Goal: Navigation & Orientation: Find specific page/section

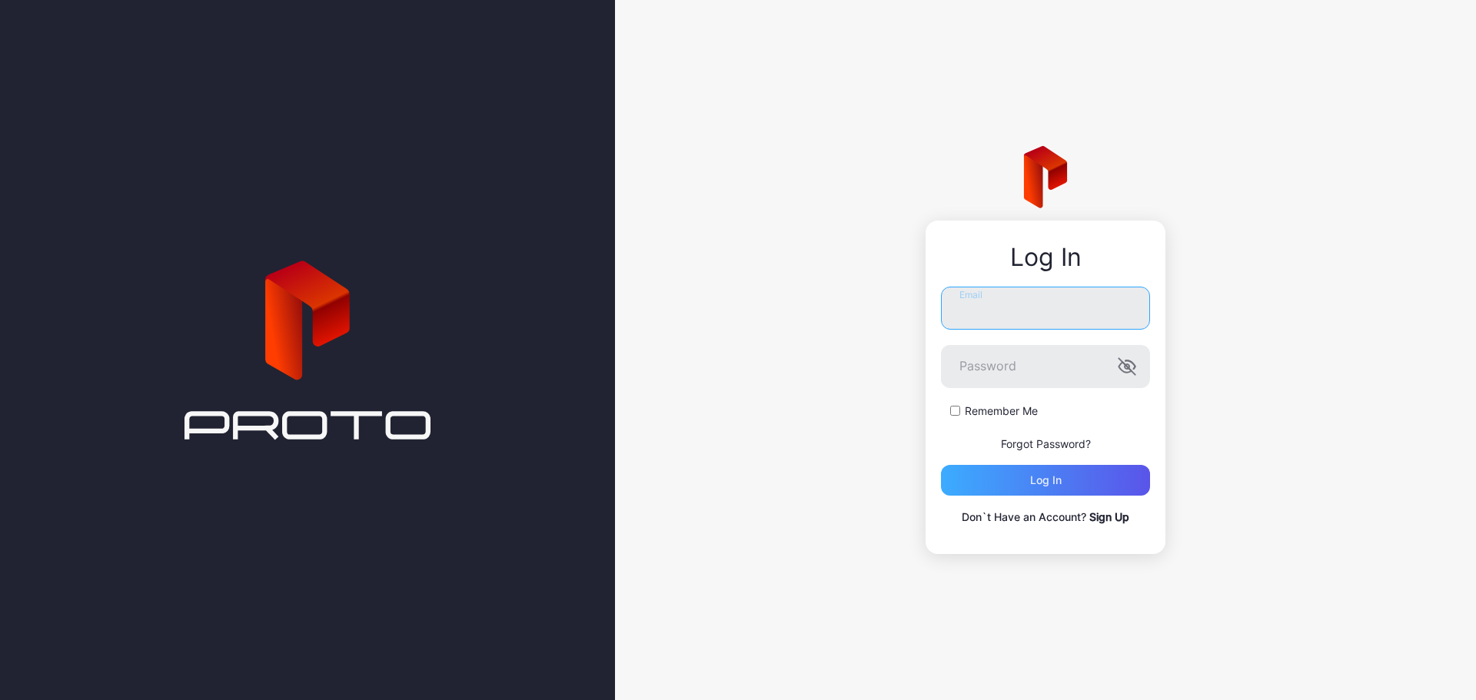
type input "**********"
click at [1056, 480] on div "Log in" at bounding box center [1046, 480] width 32 height 12
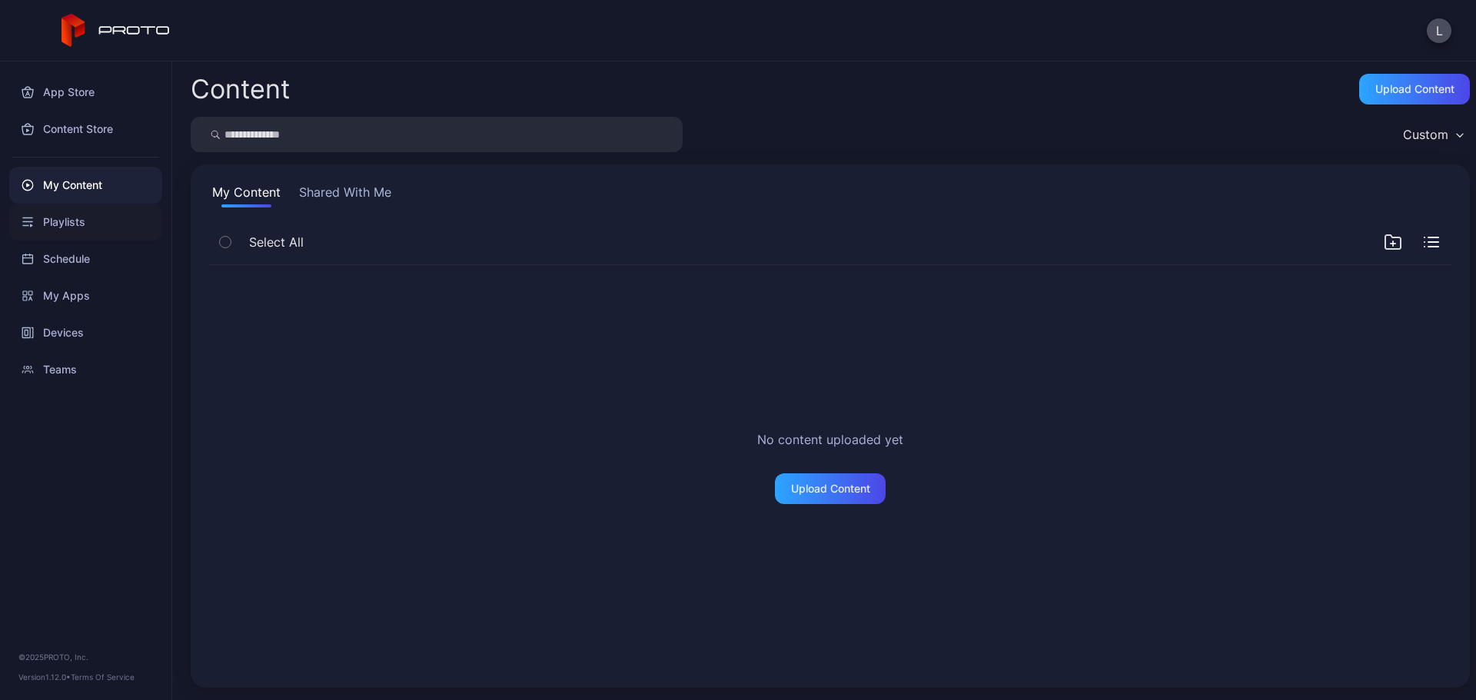
click at [75, 228] on div "Playlists" at bounding box center [85, 222] width 153 height 37
click at [340, 190] on button "Shared With Me" at bounding box center [346, 195] width 98 height 25
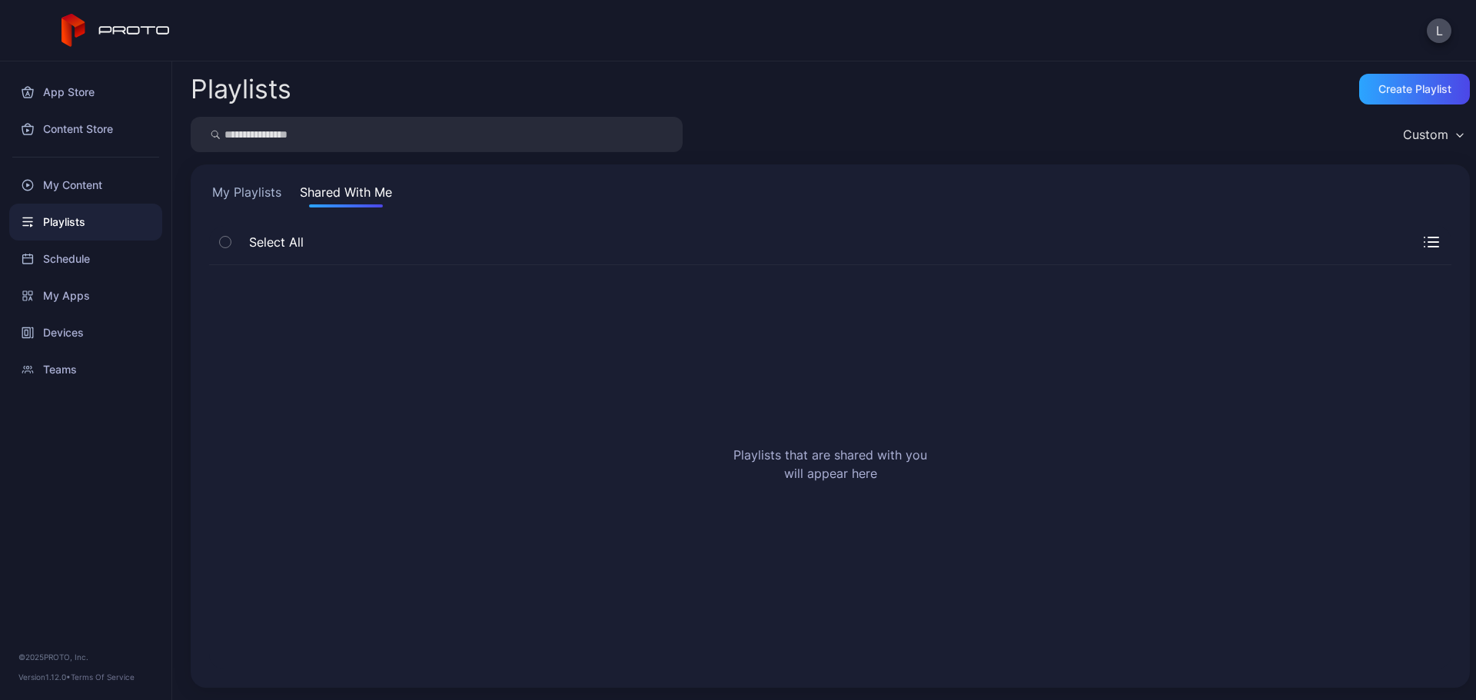
drag, startPoint x: 593, startPoint y: 397, endPoint x: 615, endPoint y: 386, distance: 24.1
click at [599, 393] on div "Playlists that are shared with you will appear here" at bounding box center [830, 467] width 1242 height 404
click at [264, 188] on button "My Playlists" at bounding box center [246, 195] width 75 height 25
click at [347, 192] on button "Shared With Me" at bounding box center [346, 195] width 98 height 25
click at [85, 370] on div "Teams" at bounding box center [85, 369] width 153 height 37
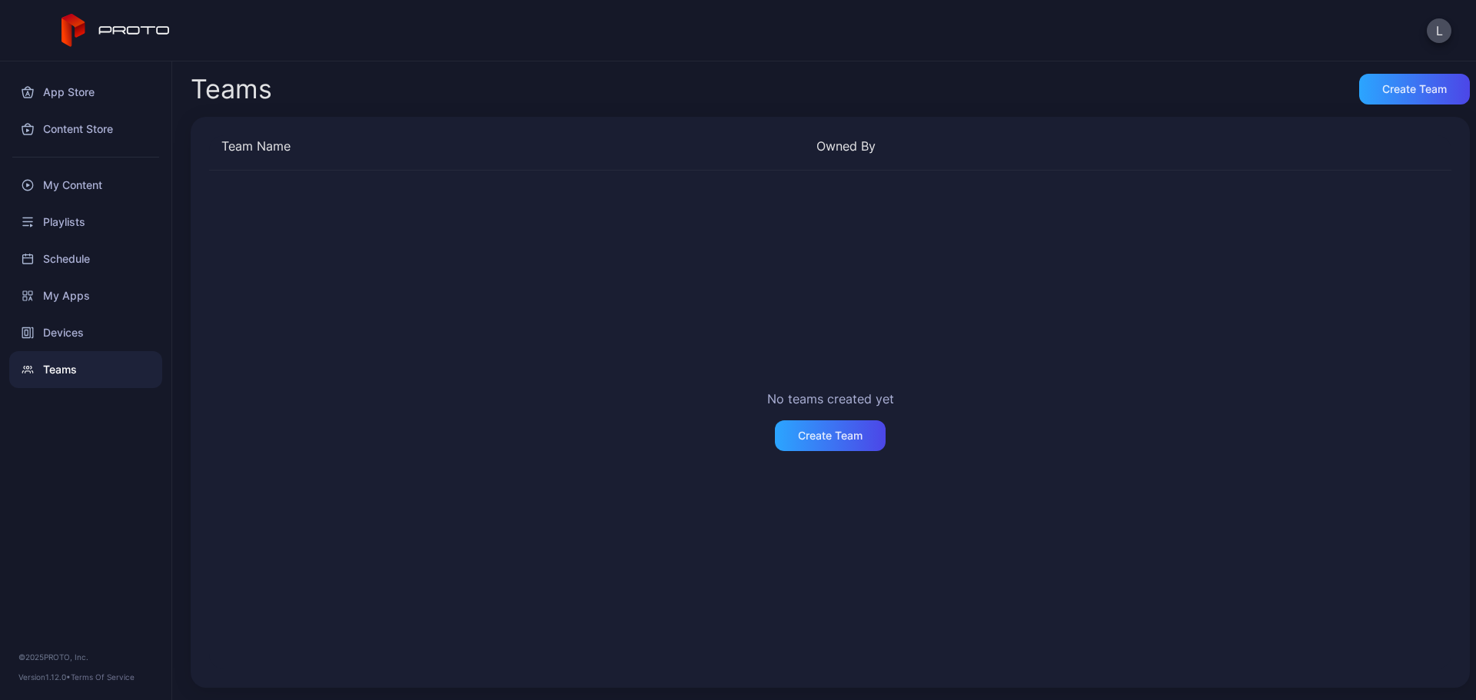
click at [88, 161] on div at bounding box center [85, 157] width 171 height 19
click at [76, 187] on div "My Content" at bounding box center [85, 185] width 153 height 37
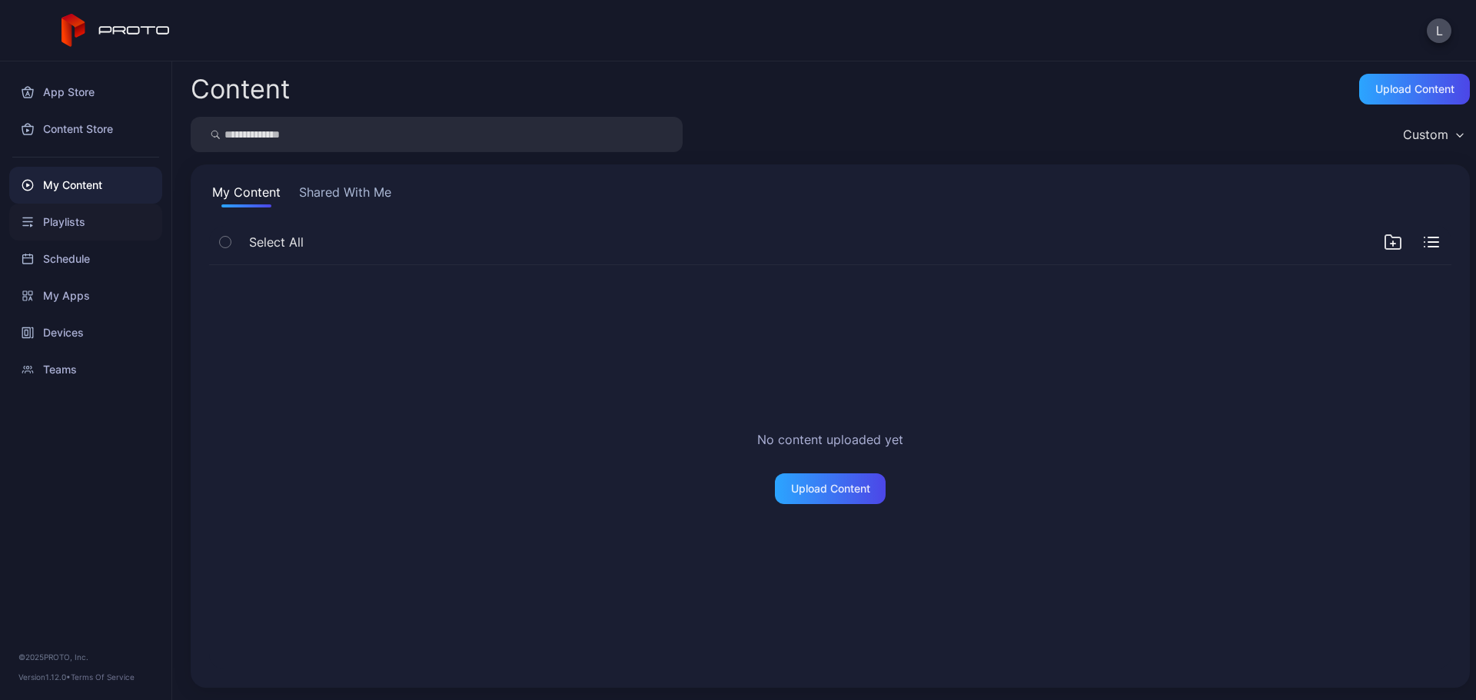
click at [61, 227] on div "Playlists" at bounding box center [85, 222] width 153 height 37
click at [378, 185] on button "Shared With Me" at bounding box center [346, 195] width 98 height 25
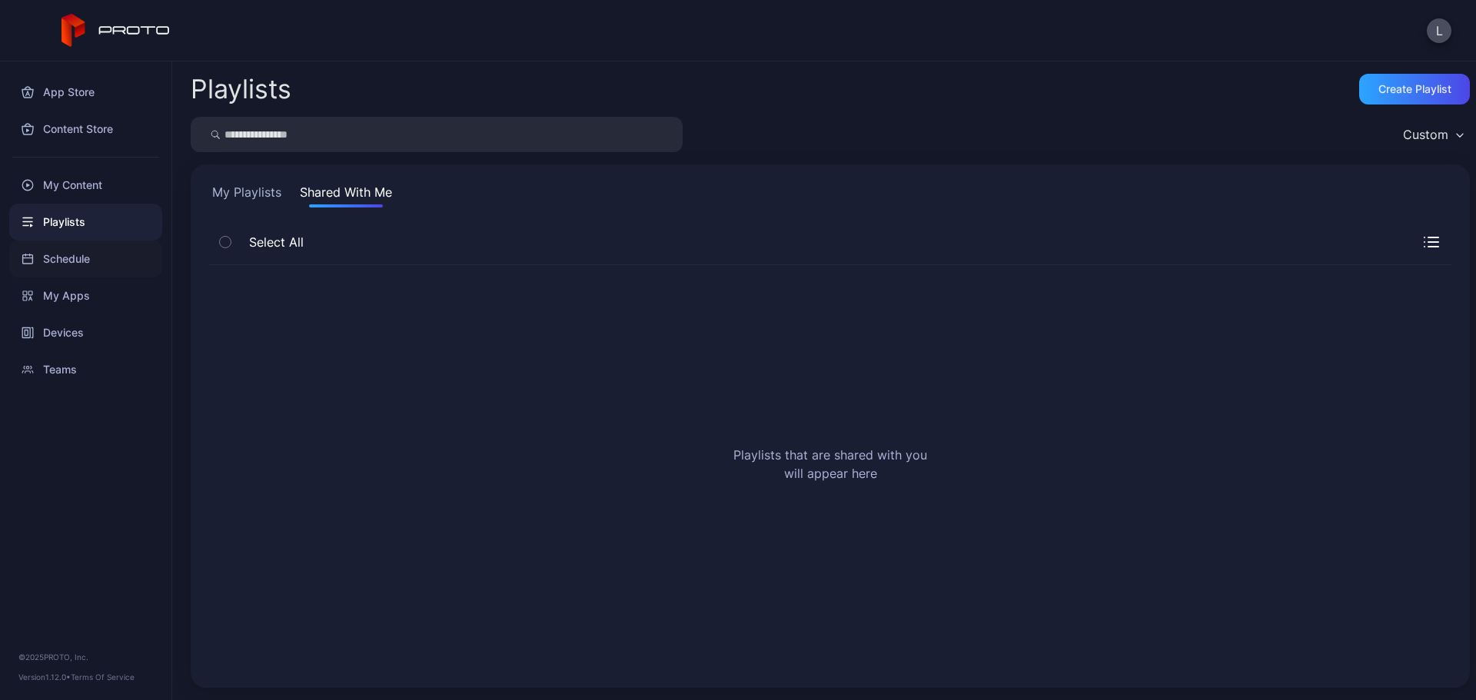
click at [74, 256] on div "Schedule" at bounding box center [85, 259] width 153 height 37
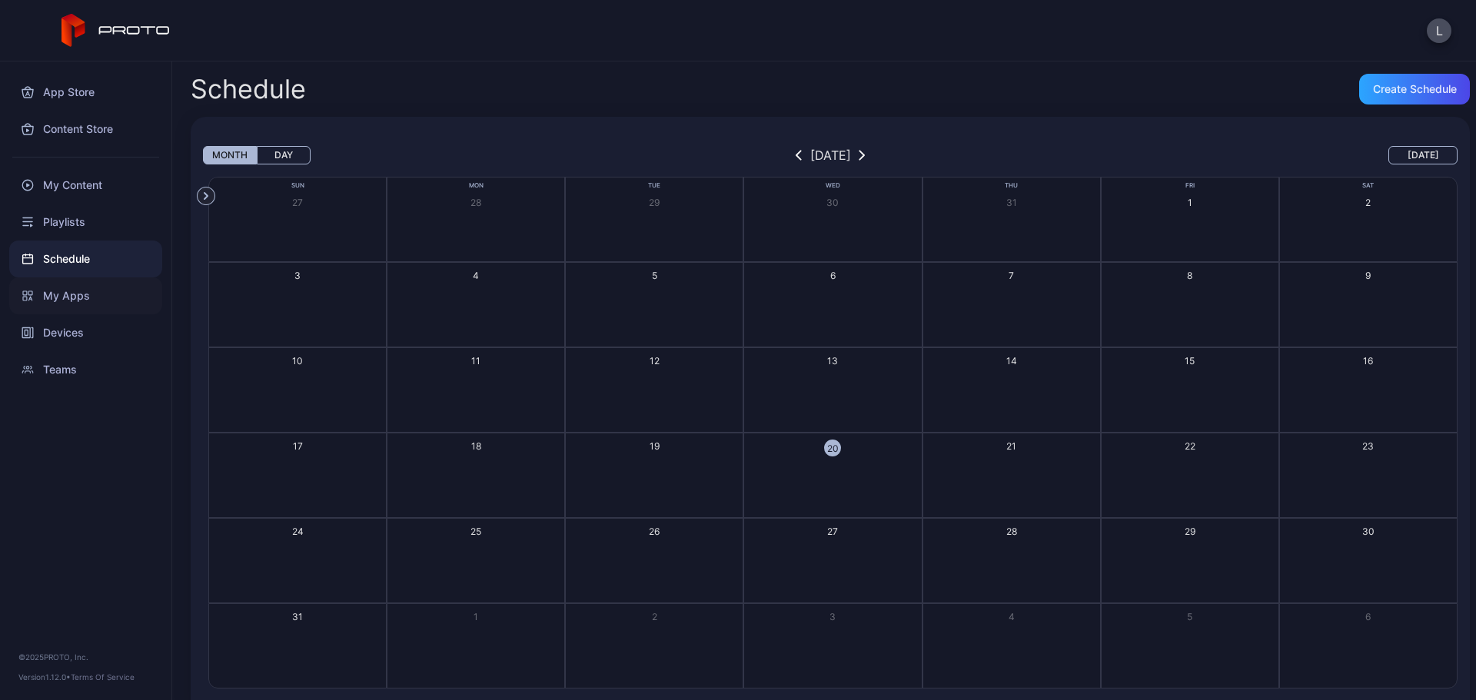
click at [71, 304] on div "My Apps" at bounding box center [85, 295] width 153 height 37
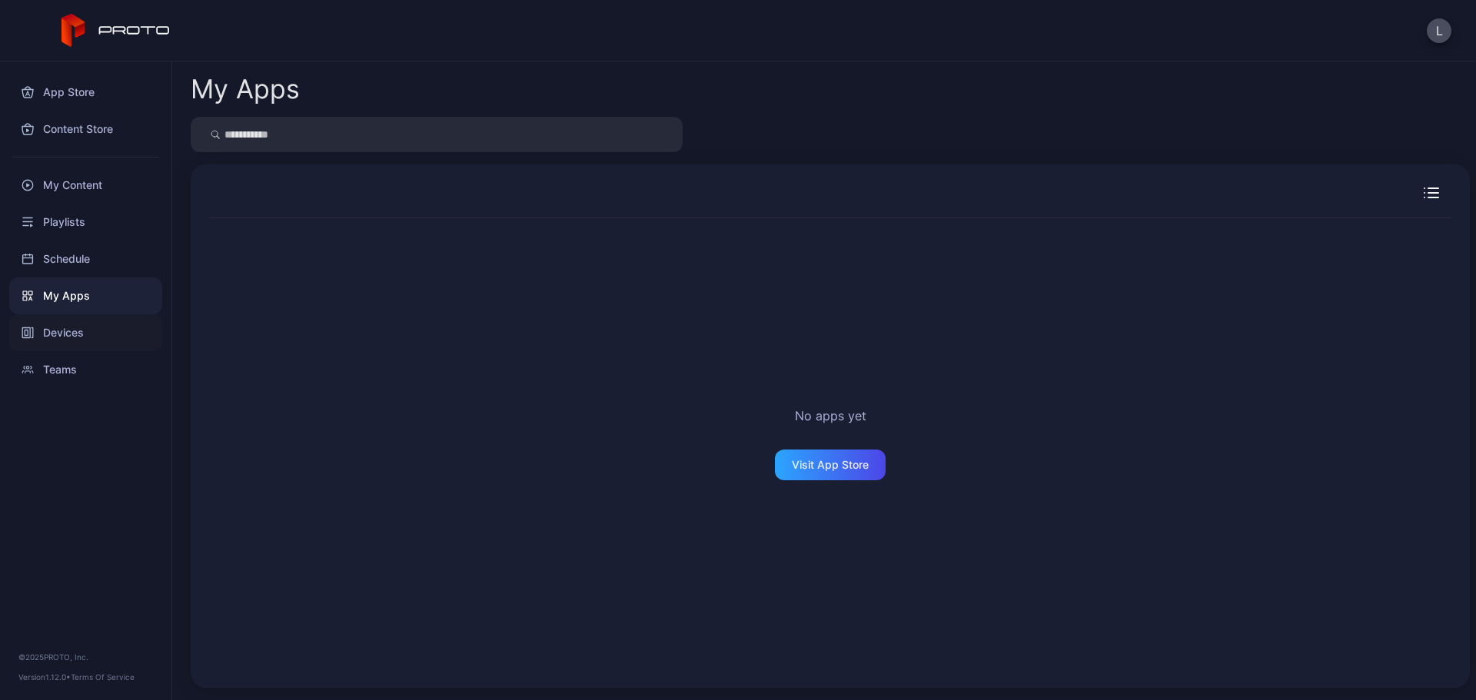
click at [65, 337] on div "Devices" at bounding box center [85, 332] width 153 height 37
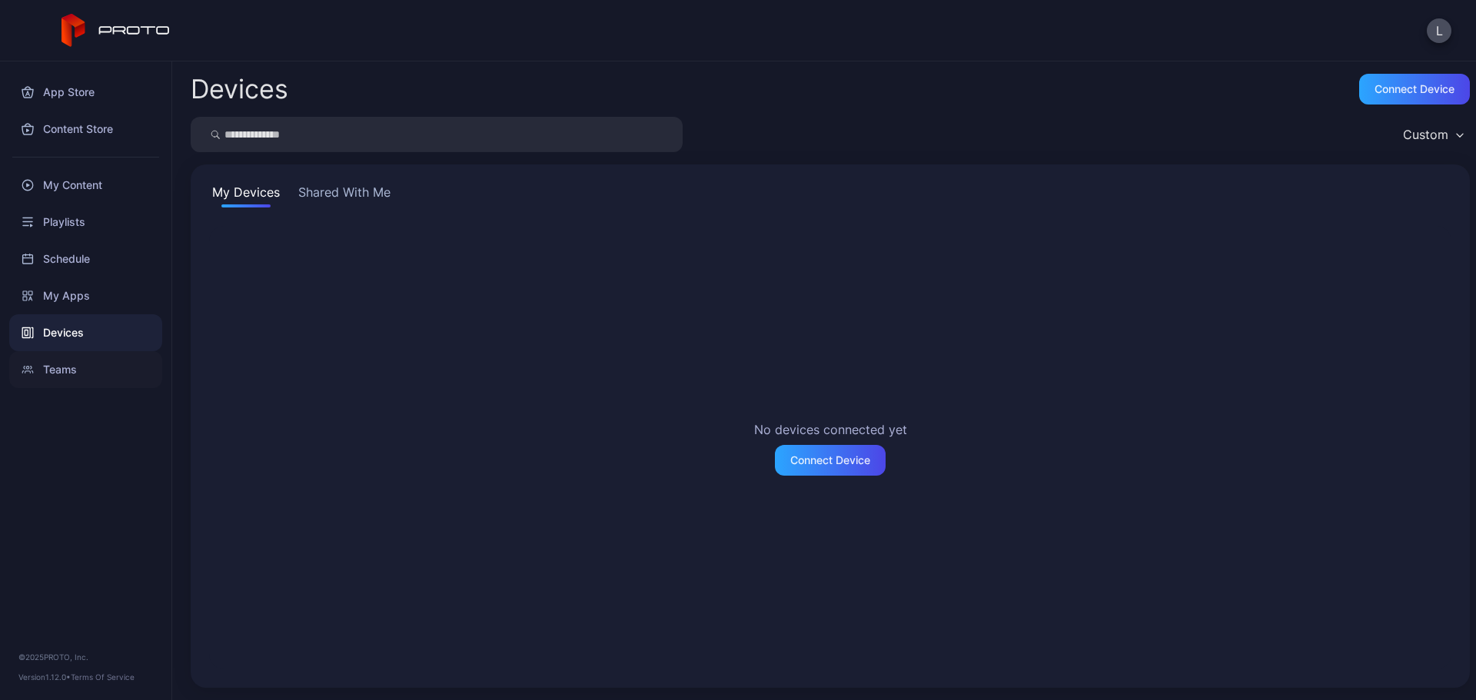
click at [59, 363] on div "Teams" at bounding box center [85, 369] width 153 height 37
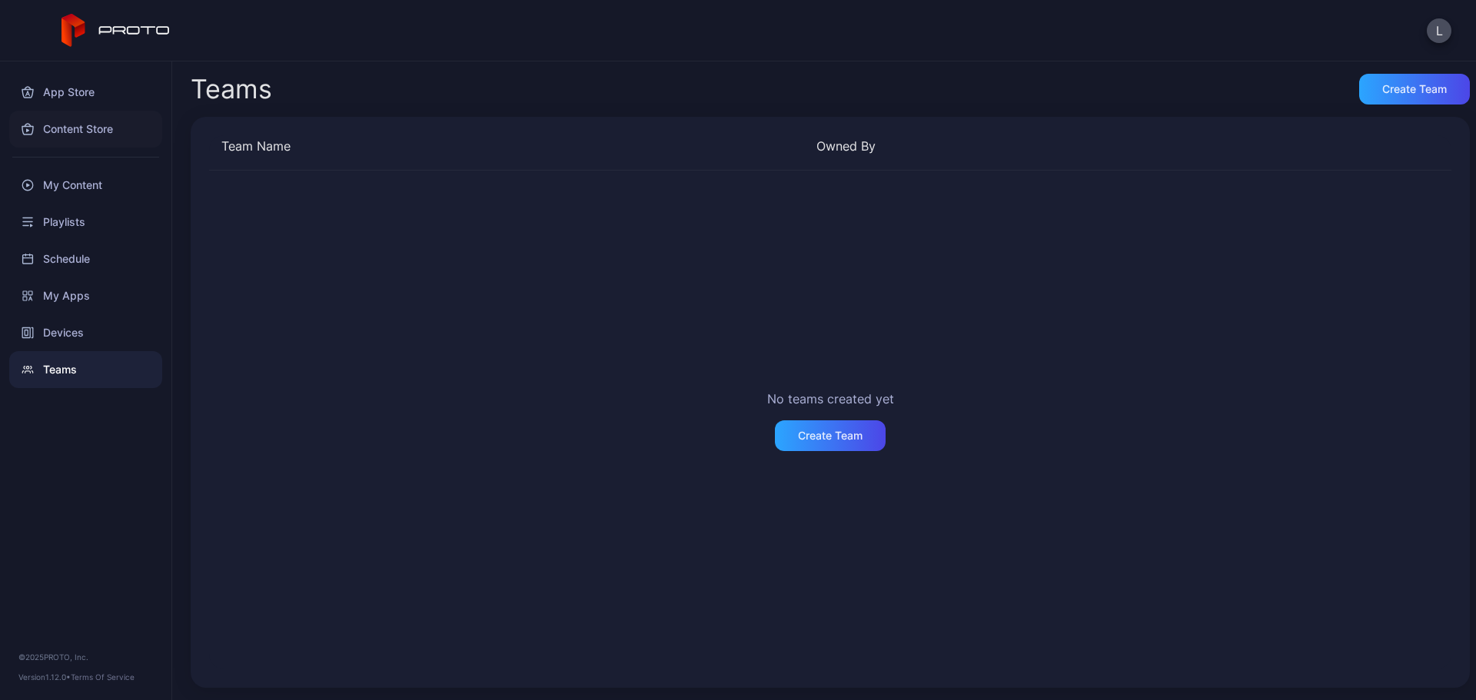
click at [115, 127] on div "Content Store" at bounding box center [85, 129] width 153 height 37
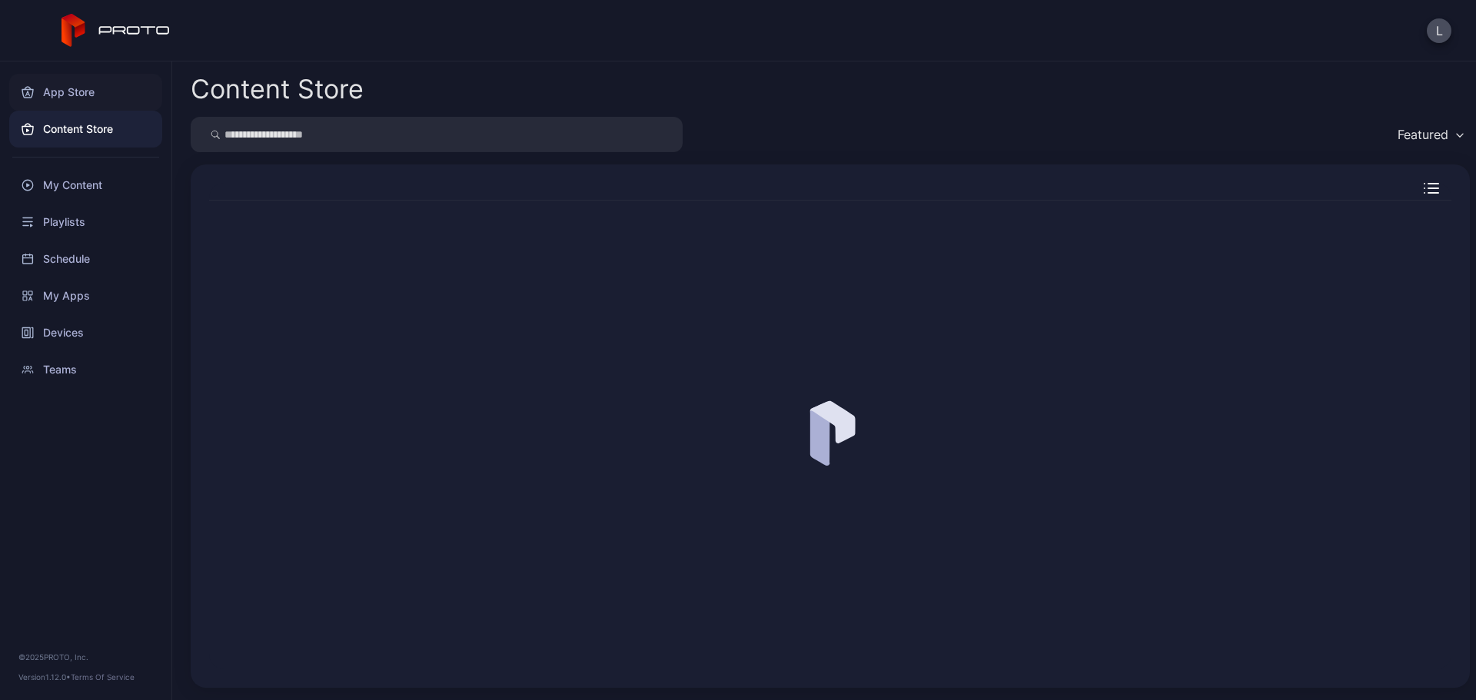
click at [78, 80] on div "App Store" at bounding box center [85, 92] width 153 height 37
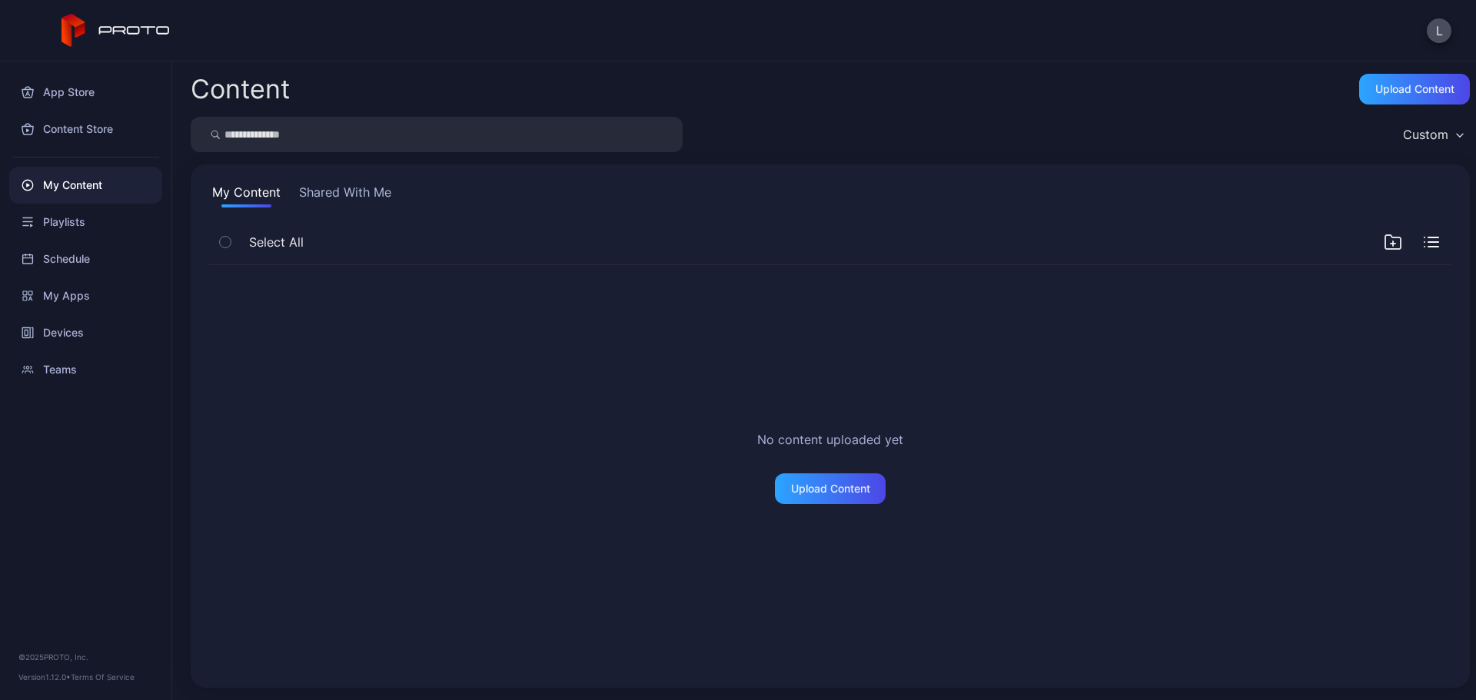
click at [307, 201] on button "Shared With Me" at bounding box center [345, 195] width 98 height 25
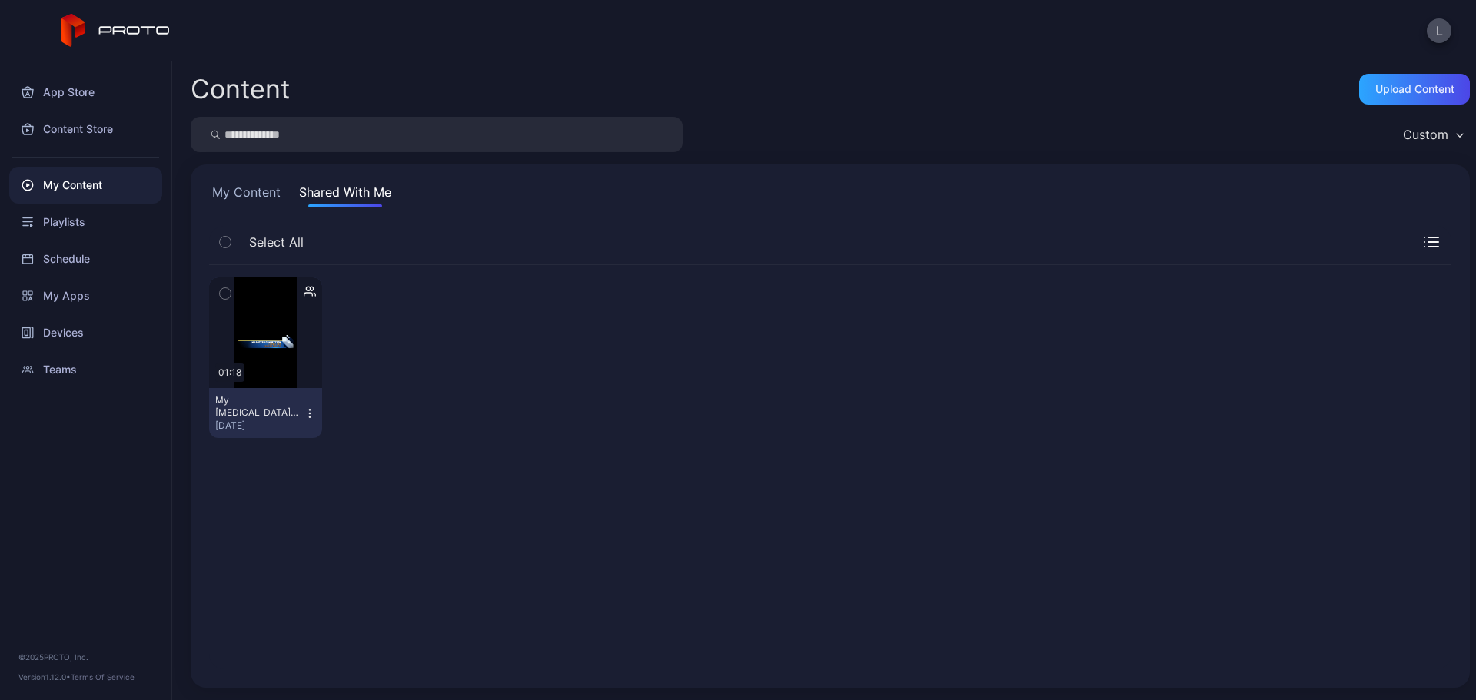
click at [310, 416] on icon "button" at bounding box center [310, 413] width 12 height 12
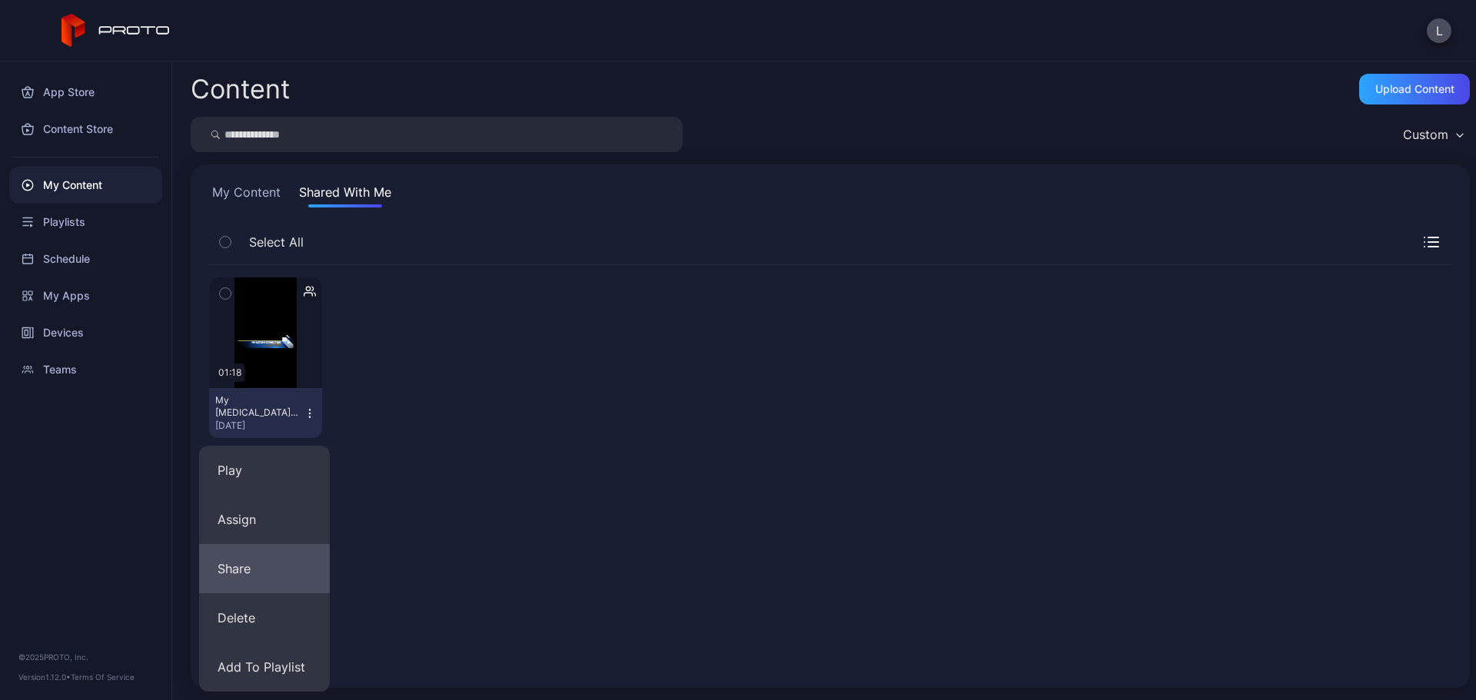
click at [265, 561] on button "Share" at bounding box center [264, 568] width 131 height 49
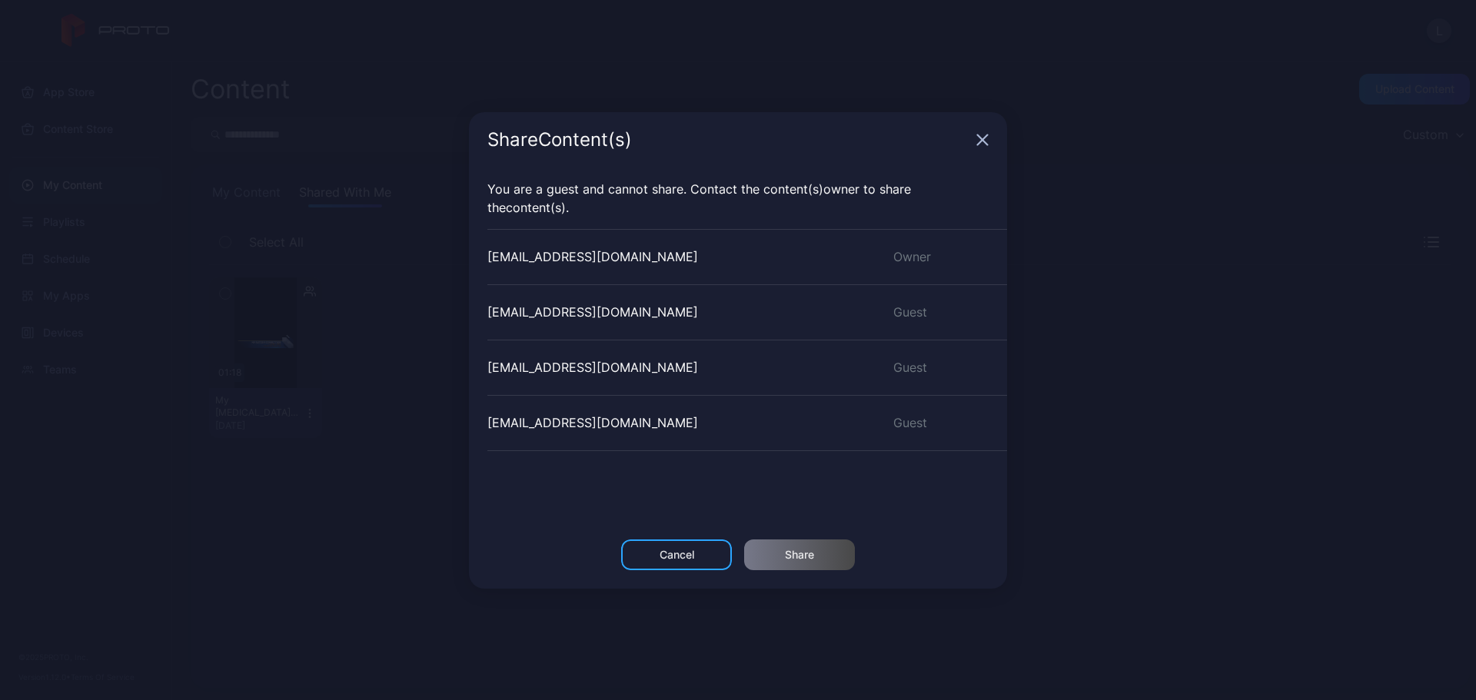
click at [978, 140] on icon "button" at bounding box center [982, 140] width 12 height 12
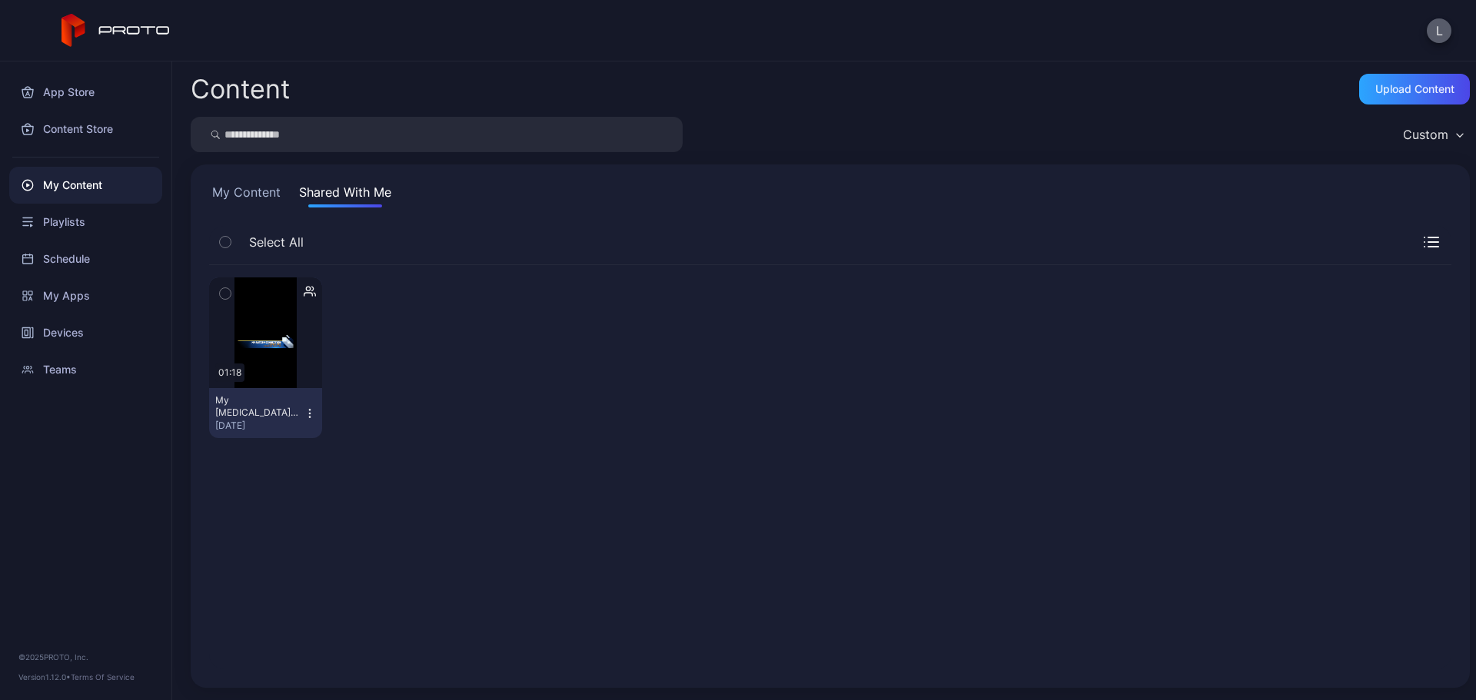
click at [1439, 38] on button "L" at bounding box center [1438, 30] width 25 height 25
click at [865, 83] on div "Content Upload Content" at bounding box center [830, 89] width 1279 height 31
click at [60, 331] on div "Devices" at bounding box center [85, 332] width 153 height 37
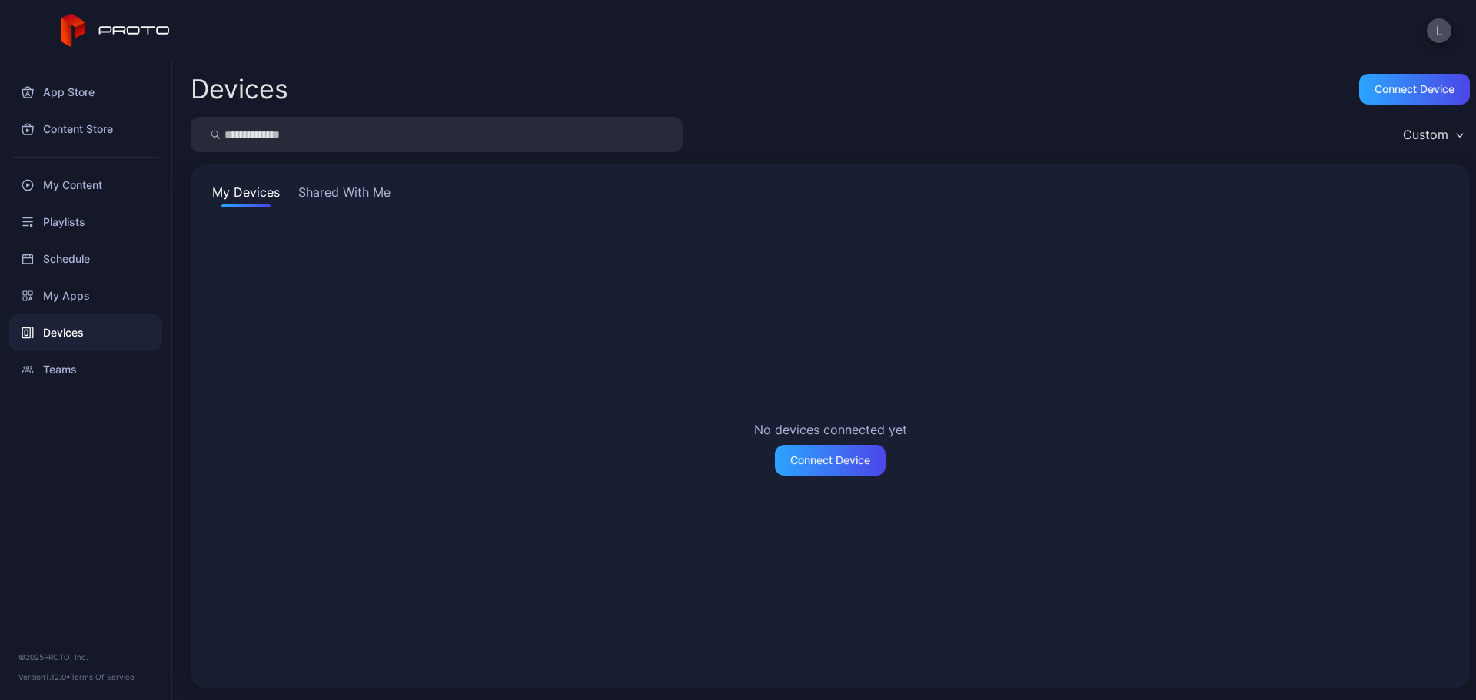
click at [360, 197] on button "Shared With Me" at bounding box center [344, 195] width 98 height 25
click at [238, 199] on button "My Devices" at bounding box center [246, 195] width 74 height 25
drag, startPoint x: 122, startPoint y: 653, endPoint x: 1037, endPoint y: 593, distance: 917.2
click at [210, 646] on div "App Store Content Store My Content Playlists Schedule My Apps Devices Teams © 2…" at bounding box center [738, 380] width 1476 height 639
click at [315, 313] on div "No devices connected yet Connect Device" at bounding box center [830, 447] width 1242 height 443
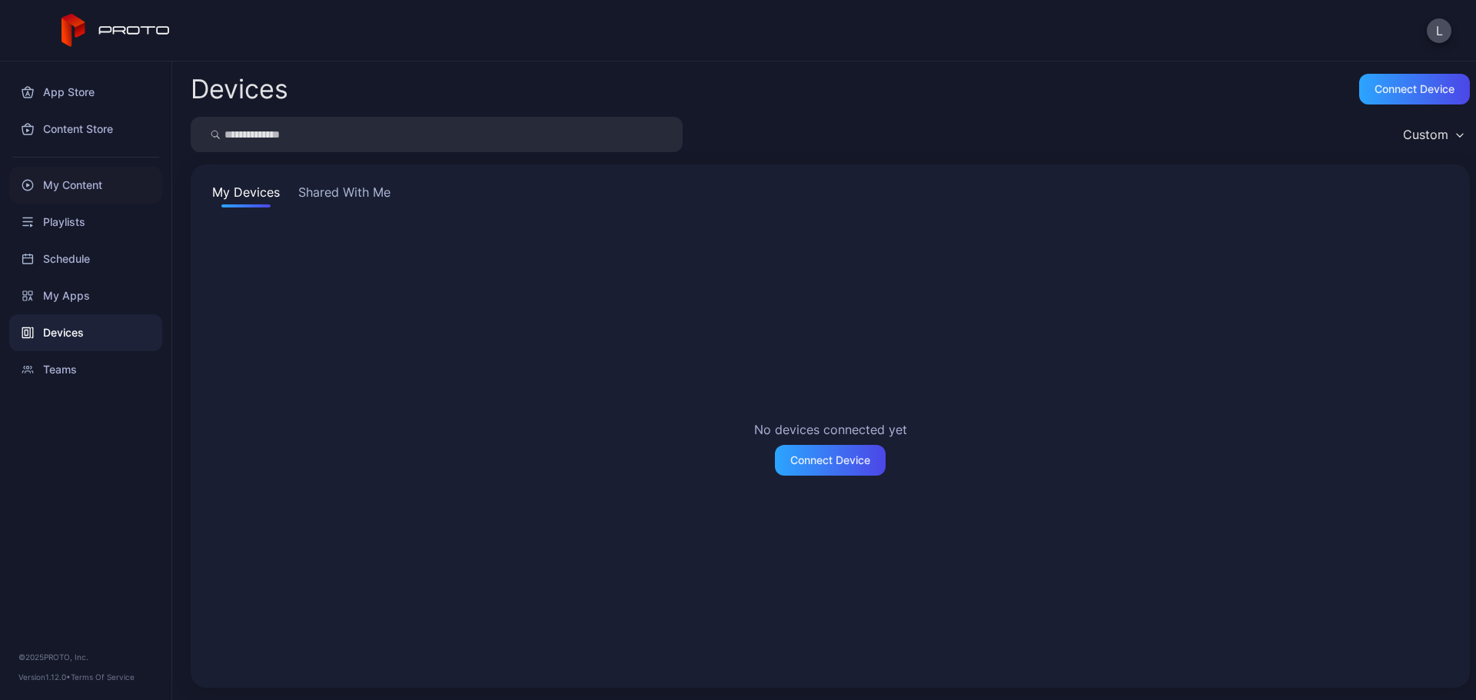
click at [79, 190] on div "My Content" at bounding box center [85, 185] width 153 height 37
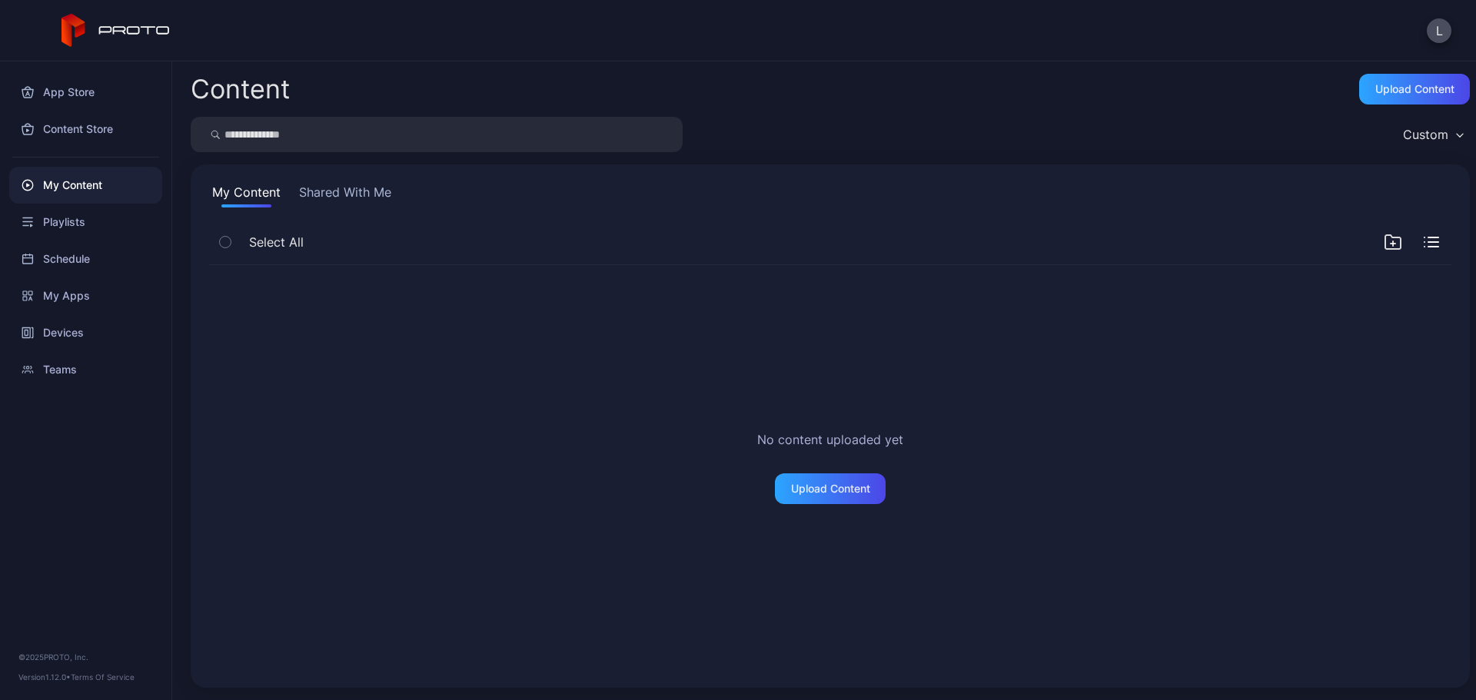
click at [345, 191] on button "Shared With Me" at bounding box center [345, 195] width 98 height 25
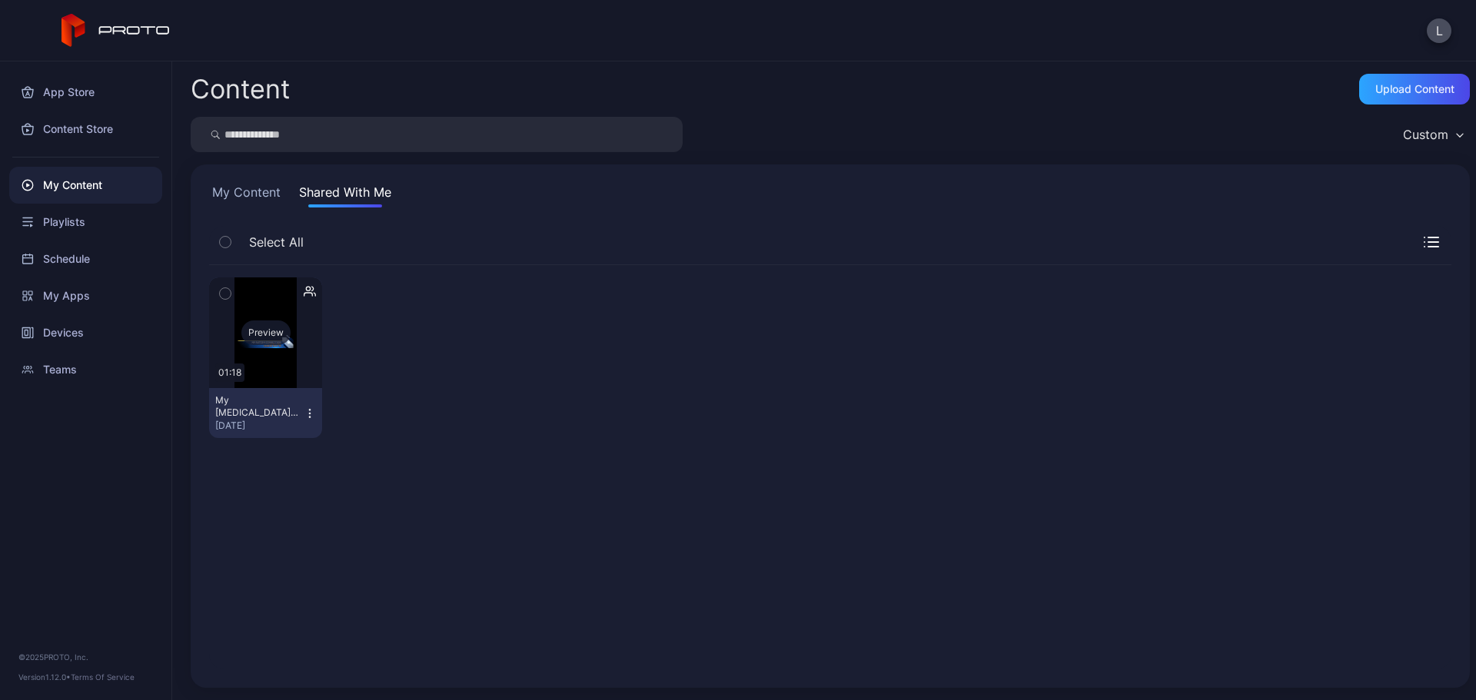
click at [283, 303] on div "Preview" at bounding box center [265, 332] width 113 height 111
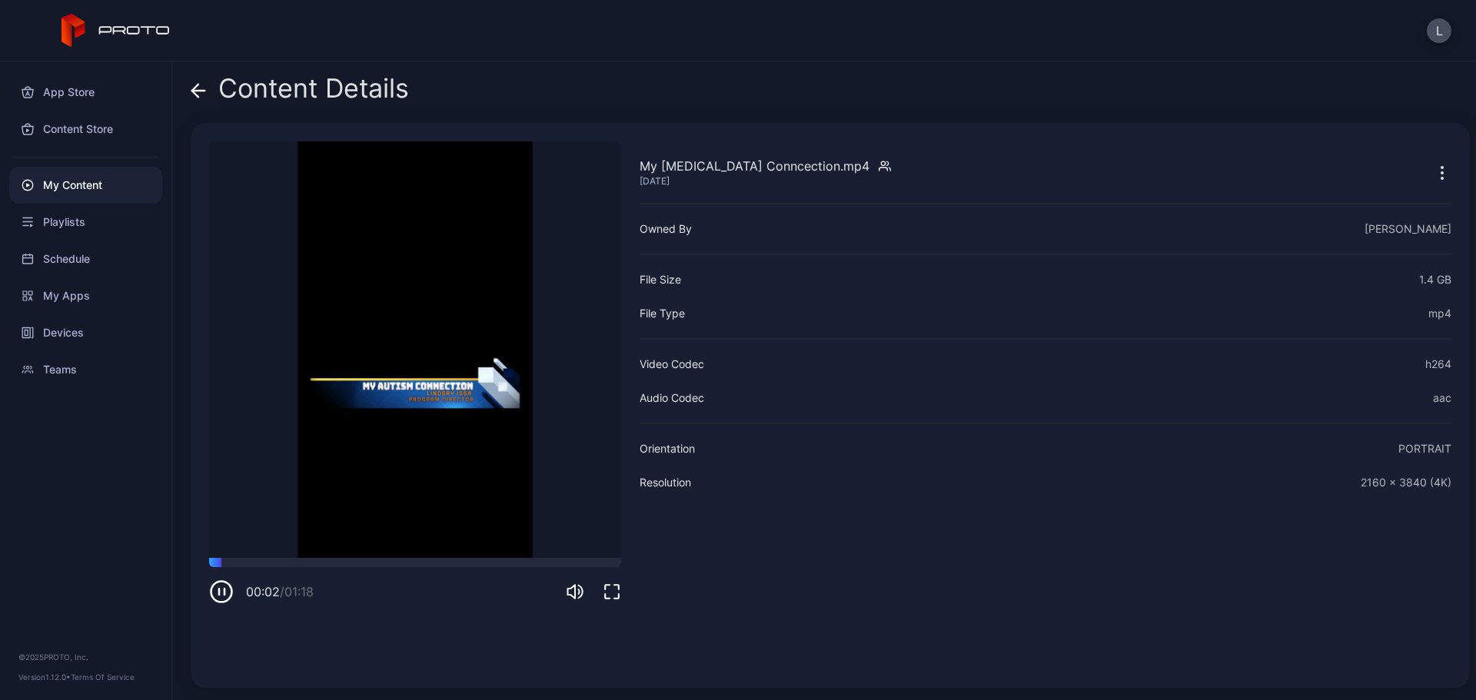
click at [1432, 171] on icon "button" at bounding box center [1441, 173] width 18 height 18
click at [387, 387] on video "Sorry, your browser doesn‘t support embedded videos" at bounding box center [415, 349] width 412 height 417
drag, startPoint x: 222, startPoint y: 588, endPoint x: 343, endPoint y: 588, distance: 120.7
click at [222, 588] on icon "button" at bounding box center [221, 591] width 25 height 25
click at [217, 590] on icon "button" at bounding box center [221, 591] width 25 height 25
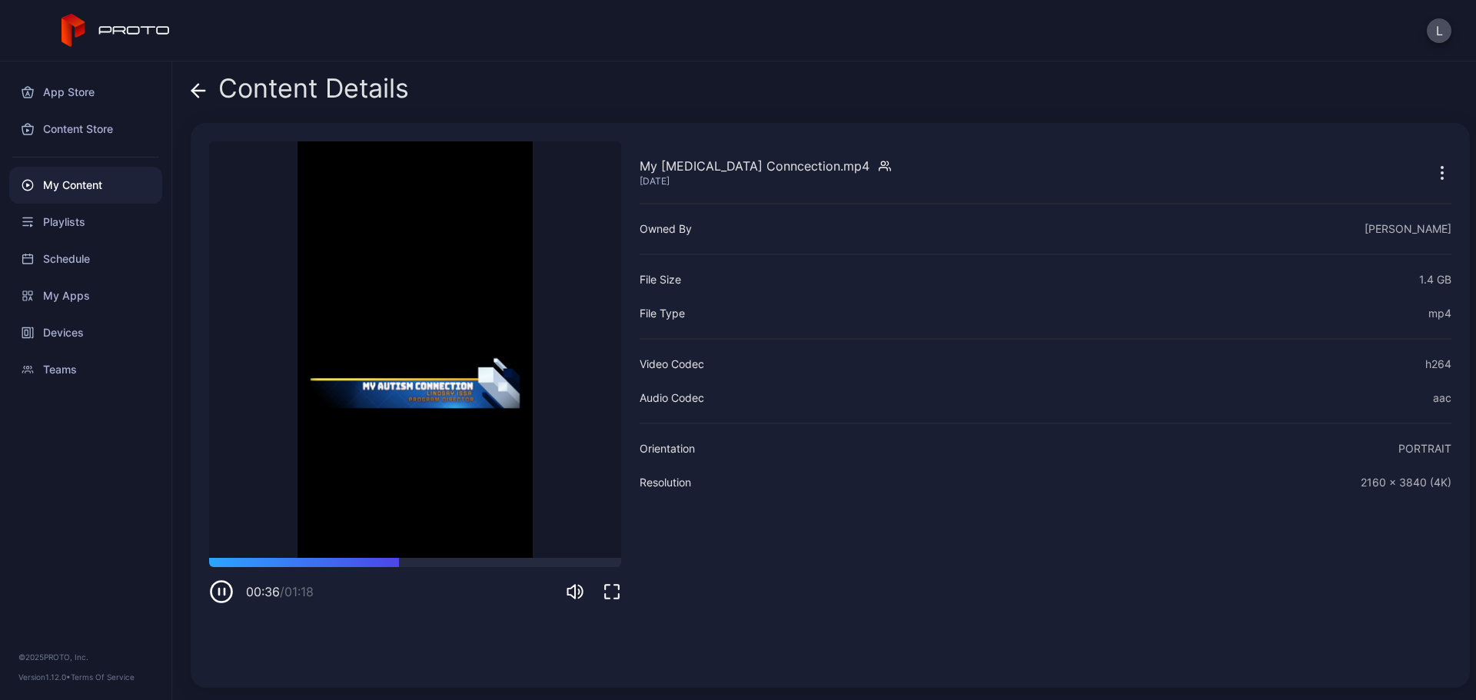
click at [217, 589] on icon "button" at bounding box center [221, 591] width 25 height 25
